Goal: Check status: Check status

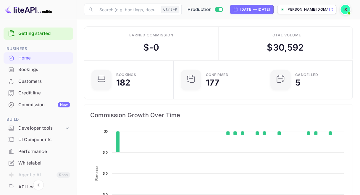
scroll to position [91, 82]
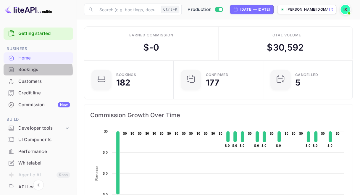
click at [30, 71] on div "Bookings" at bounding box center [44, 69] width 52 height 7
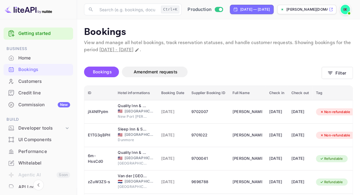
click at [344, 86] on th "Tag" at bounding box center [335, 93] width 46 height 14
click at [214, 72] on div "Bookings Amendment requests" at bounding box center [203, 72] width 238 height 11
click at [109, 8] on input "text" at bounding box center [127, 10] width 63 height 12
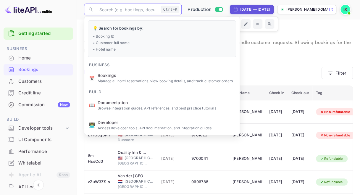
paste input "RTVOKFjYK"
type input "RTVOKFjYK"
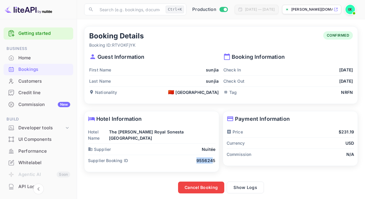
drag, startPoint x: 192, startPoint y: 154, endPoint x: 213, endPoint y: 154, distance: 21.6
click at [213, 155] on div "Supplier Booking ID 9556245" at bounding box center [151, 160] width 127 height 11
drag, startPoint x: 213, startPoint y: 154, endPoint x: 198, endPoint y: 154, distance: 15.7
click at [196, 155] on div "Supplier Booking ID 9556245" at bounding box center [151, 160] width 127 height 11
click at [198, 158] on p "9556245" at bounding box center [205, 161] width 19 height 6
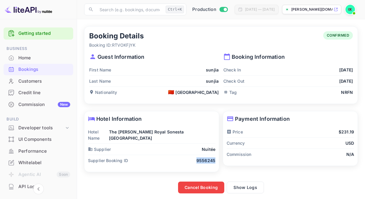
drag, startPoint x: 203, startPoint y: 156, endPoint x: 215, endPoint y: 156, distance: 11.8
click at [215, 156] on div "Supplier Booking ID 9556245" at bounding box center [151, 160] width 127 height 11
drag, startPoint x: 215, startPoint y: 156, endPoint x: 194, endPoint y: 154, distance: 20.5
click at [205, 158] on p "9556245" at bounding box center [205, 161] width 19 height 6
click at [194, 155] on div "Supplier Booking ID 9556245" at bounding box center [151, 160] width 127 height 11
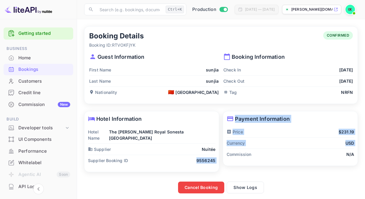
drag, startPoint x: 187, startPoint y: 152, endPoint x: 222, endPoint y: 154, distance: 35.2
click at [222, 154] on div "Booking Details Booking ID: RTVOKFjYK CONFIRMED Guest Information First Name su…" at bounding box center [218, 108] width 277 height 171
drag, startPoint x: 222, startPoint y: 154, endPoint x: 215, endPoint y: 154, distance: 7.4
click at [215, 158] on p "9556245" at bounding box center [205, 161] width 19 height 6
click at [203, 158] on p "9556245" at bounding box center [205, 161] width 19 height 6
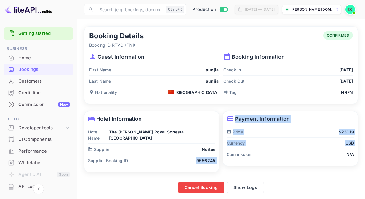
drag, startPoint x: 191, startPoint y: 153, endPoint x: 219, endPoint y: 153, distance: 27.5
click at [219, 153] on div "Booking Details Booking ID: RTVOKFjYK CONFIRMED Guest Information First Name su…" at bounding box center [218, 108] width 277 height 171
drag, startPoint x: 219, startPoint y: 153, endPoint x: 214, endPoint y: 153, distance: 4.7
click at [215, 153] on div "Hotel Information Hotel Name The [PERSON_NAME] Royal Sonesta San Francisco Supp…" at bounding box center [151, 142] width 134 height 61
click at [200, 158] on p "9556245" at bounding box center [205, 161] width 19 height 6
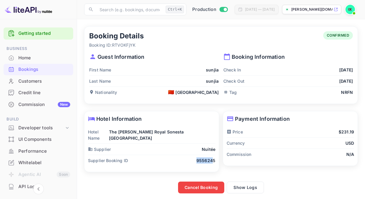
drag, startPoint x: 189, startPoint y: 153, endPoint x: 212, endPoint y: 154, distance: 22.8
click at [212, 155] on div "Supplier Booking ID 9556245" at bounding box center [151, 160] width 127 height 11
click at [212, 158] on p "9556245" at bounding box center [205, 161] width 19 height 6
click at [201, 158] on p "9556245" at bounding box center [205, 161] width 19 height 6
click at [188, 155] on div "Supplier Booking ID 9556245" at bounding box center [151, 160] width 127 height 11
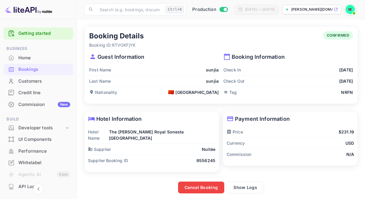
drag, startPoint x: 92, startPoint y: 118, endPoint x: 144, endPoint y: 120, distance: 52.4
click at [144, 120] on p "Hotel Information" at bounding box center [151, 119] width 127 height 8
drag, startPoint x: 144, startPoint y: 120, endPoint x: 103, endPoint y: 118, distance: 40.9
click at [144, 120] on p "Hotel Information" at bounding box center [151, 119] width 127 height 8
drag, startPoint x: 96, startPoint y: 117, endPoint x: 149, endPoint y: 118, distance: 53.3
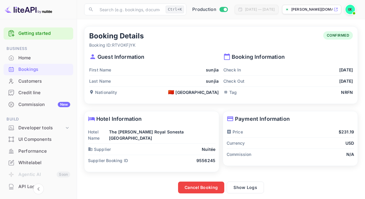
click at [149, 118] on p "Hotel Information" at bounding box center [151, 119] width 127 height 8
drag, startPoint x: 211, startPoint y: 155, endPoint x: 216, endPoint y: 155, distance: 4.7
click at [216, 155] on div "Hotel Information Hotel Name The [PERSON_NAME] Royal Sonesta San Francisco Supp…" at bounding box center [151, 142] width 134 height 61
drag, startPoint x: 216, startPoint y: 155, endPoint x: 211, endPoint y: 157, distance: 5.7
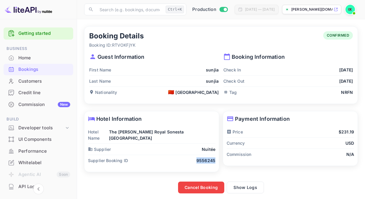
click at [211, 158] on p "9556245" at bounding box center [205, 161] width 19 height 6
click at [311, 109] on div "Payment Information Price $231.19 Currency USD Commission N/A" at bounding box center [288, 142] width 138 height 68
